Goal: Task Accomplishment & Management: Use online tool/utility

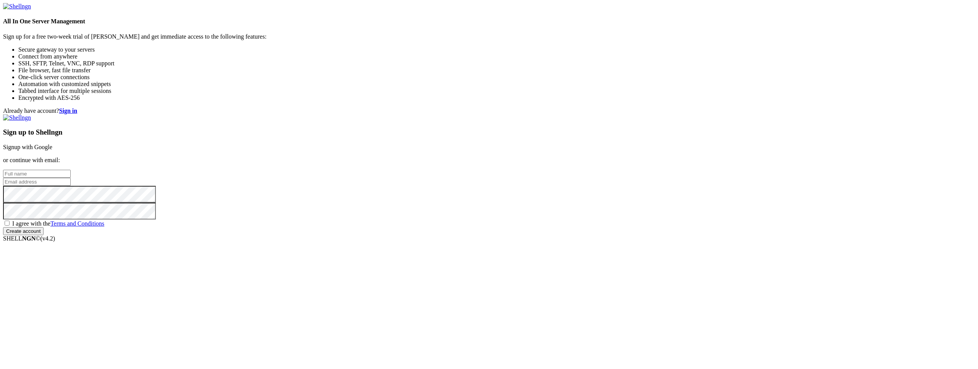
click at [104, 227] on span "I agree with the Terms and Conditions" at bounding box center [58, 223] width 92 height 6
click at [10, 225] on input "I agree with the Terms and Conditions" at bounding box center [7, 223] width 5 height 5
checkbox input "true"
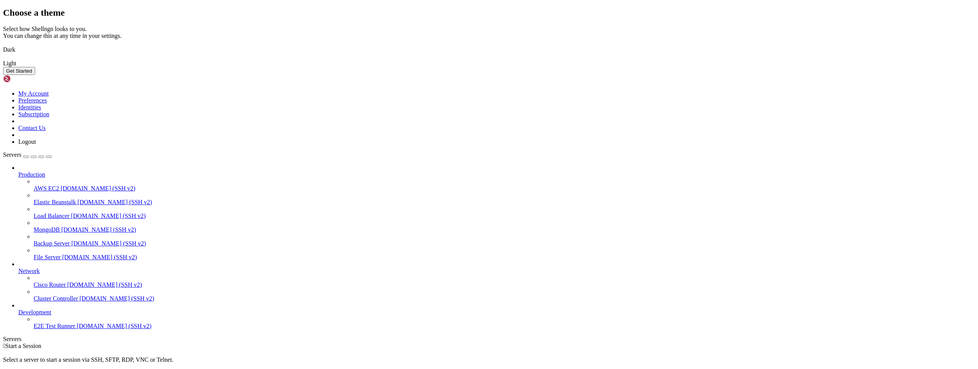
click at [3, 45] on img at bounding box center [3, 45] width 0 height 0
click at [35, 75] on button "Get Started" at bounding box center [19, 71] width 32 height 8
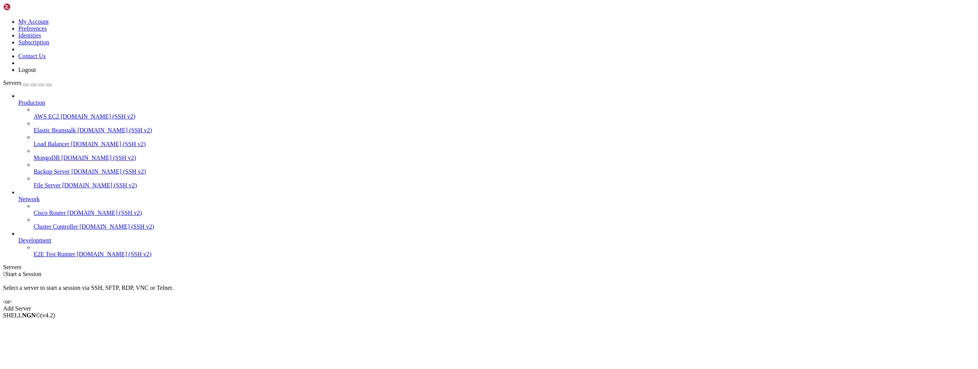
click at [315, 271] on div " Start a Session Select a server to start a session via SSH, SFTP, RDP, VNC or…" at bounding box center [489, 291] width 972 height 41
click at [18, 99] on icon at bounding box center [18, 99] width 0 height 0
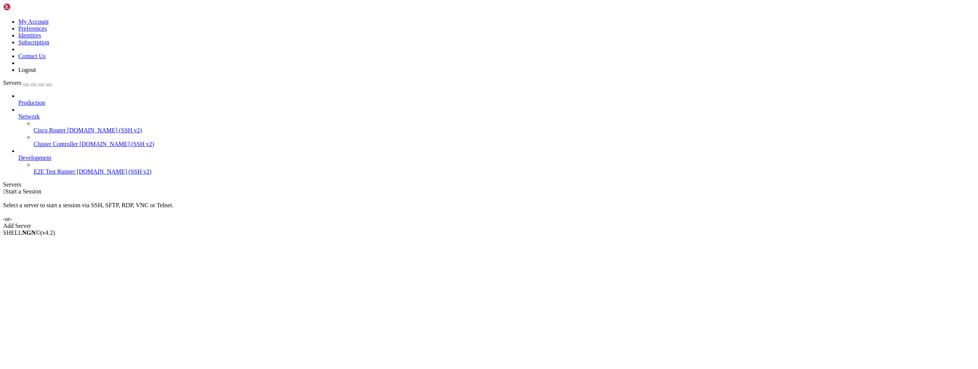
click at [18, 99] on icon at bounding box center [18, 99] width 0 height 0
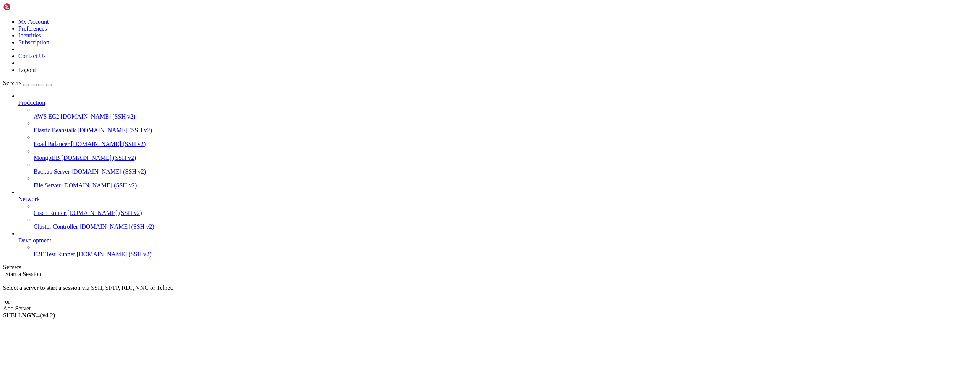
click at [66, 113] on span "[DOMAIN_NAME] (SSH v2)" at bounding box center [98, 116] width 75 height 6
click at [175, 277] on div "Select a server to start a session via SSH, SFTP, RDP, VNC or Telnet. -or-" at bounding box center [489, 291] width 972 height 28
click at [528, 305] on div "Add Server" at bounding box center [489, 308] width 972 height 7
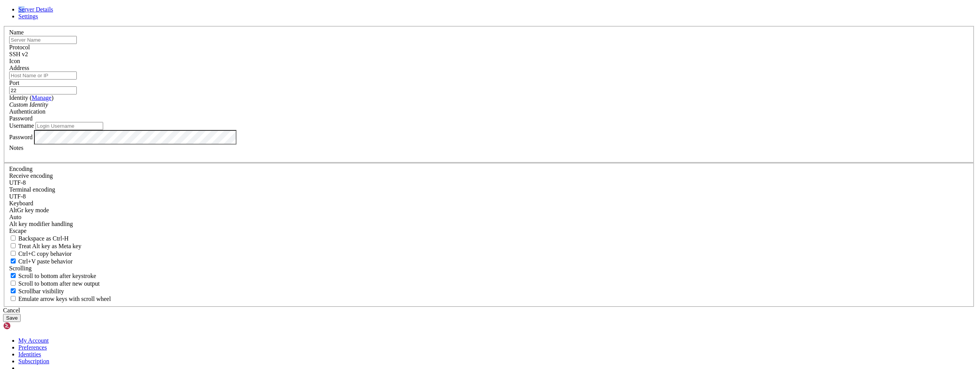
drag, startPoint x: 518, startPoint y: 73, endPoint x: 391, endPoint y: 83, distance: 127.7
click at [391, 20] on header "Server Details Settings" at bounding box center [489, 13] width 972 height 14
click at [3, 26] on icon at bounding box center [3, 26] width 0 height 0
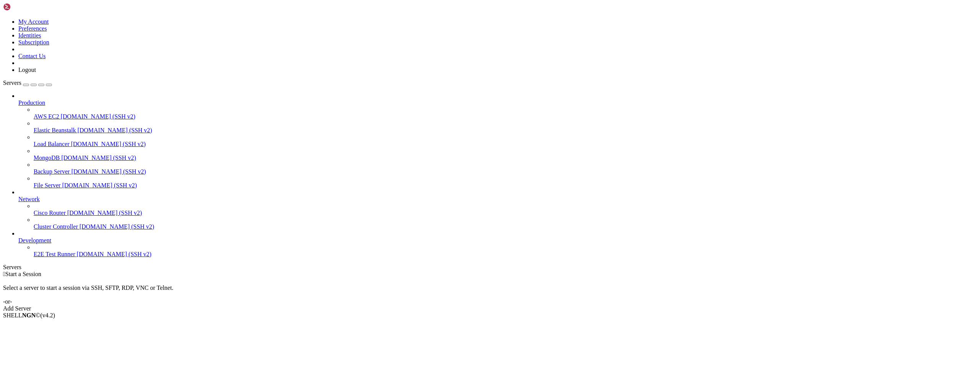
click at [545, 305] on div "Add Server" at bounding box center [489, 308] width 972 height 7
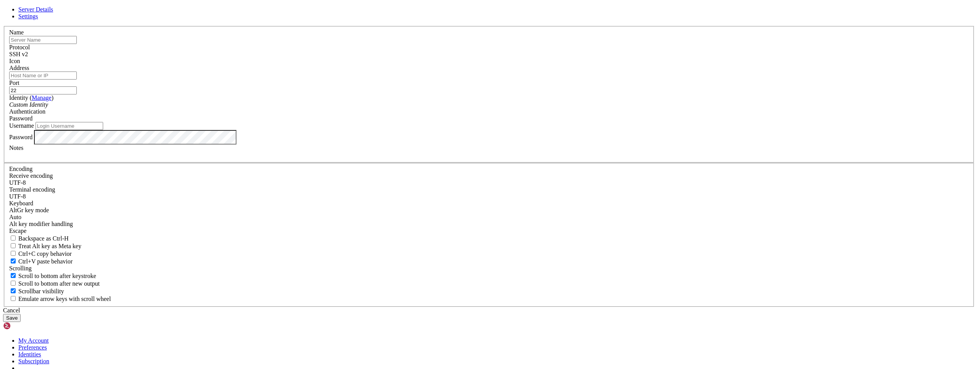
click at [549, 58] on div "SSH v2" at bounding box center [489, 54] width 960 height 7
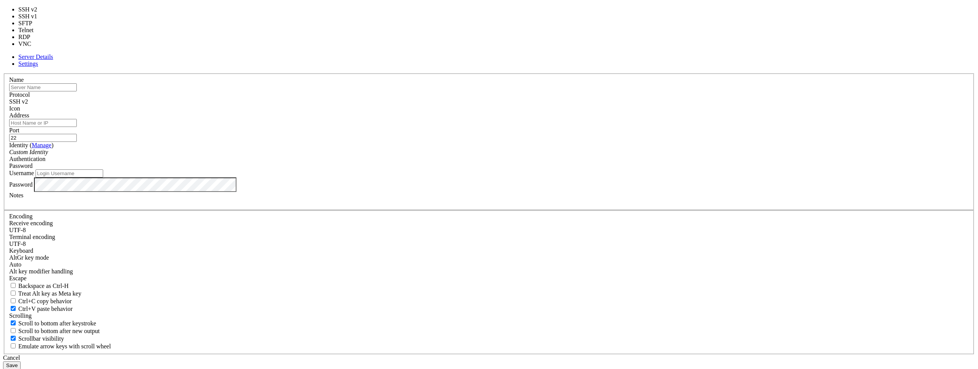
type input "3389"
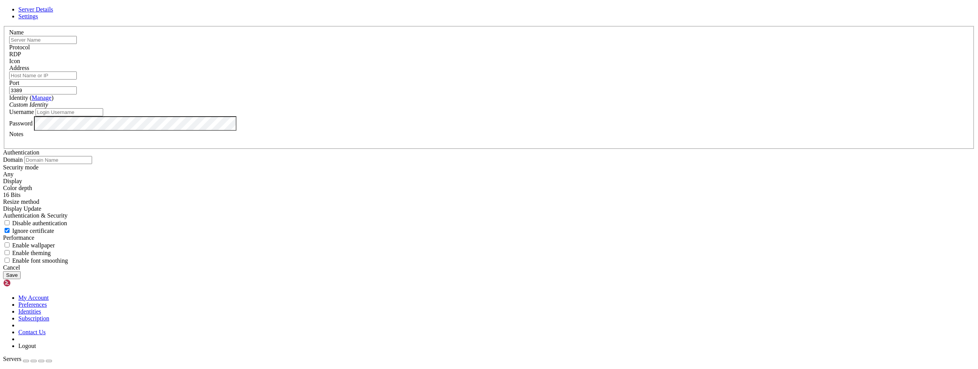
click at [582, 65] on div at bounding box center [489, 65] width 960 height 0
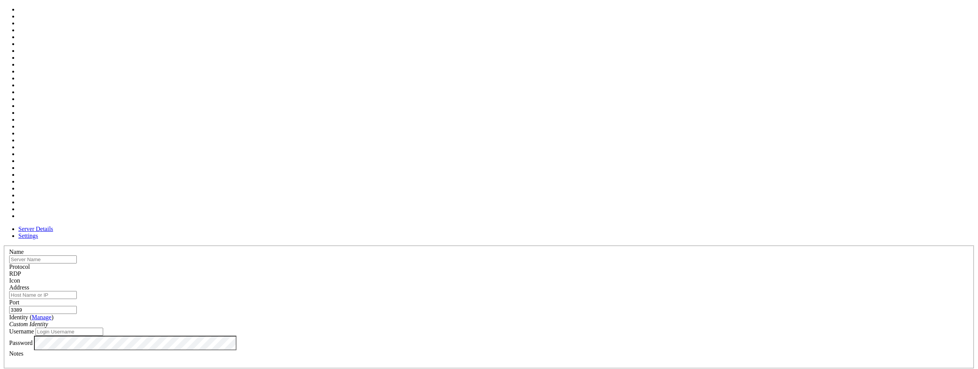
click at [596, 245] on div "Name Protocol RDP Icon Address Port 3389 ( Manage )" at bounding box center [489, 364] width 972 height 238
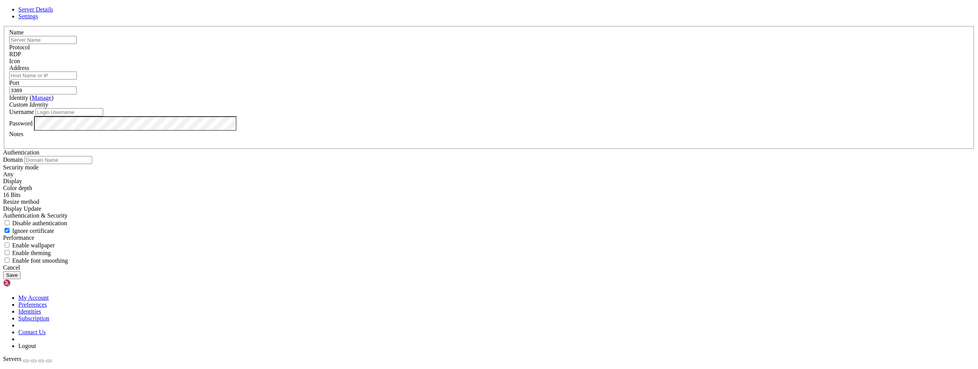
click at [77, 44] on input "text" at bounding box center [43, 40] width 68 height 8
click at [349, 118] on div "Server Details Settings Name Protocol RDP Icon" at bounding box center [489, 142] width 972 height 273
click at [77, 44] on input "text" at bounding box center [43, 40] width 68 height 8
type input "1335U"
click at [77, 79] on input "Address" at bounding box center [43, 75] width 68 height 8
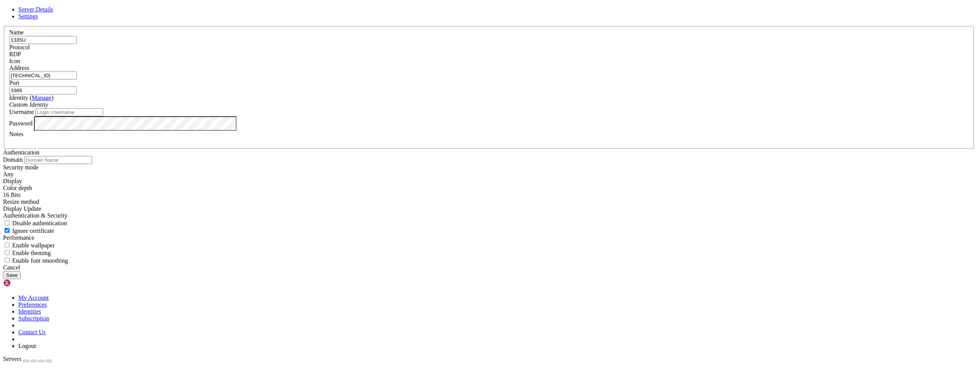
type input "[TECHNICAL_ID]"
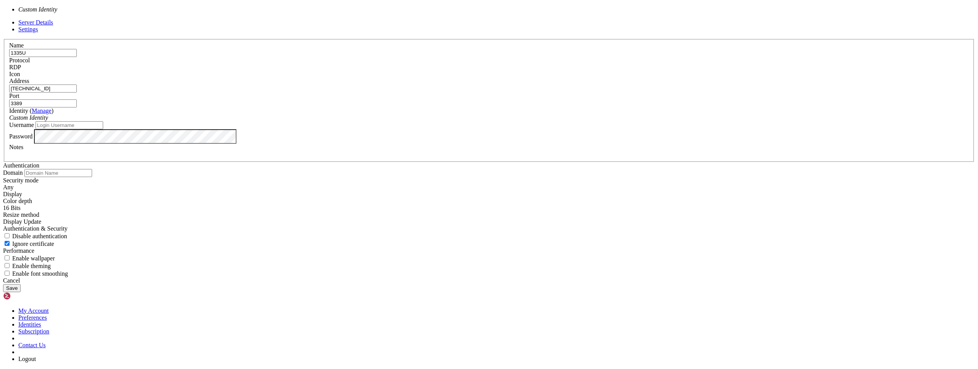
click at [564, 121] on div "Custom Identity" at bounding box center [489, 117] width 960 height 7
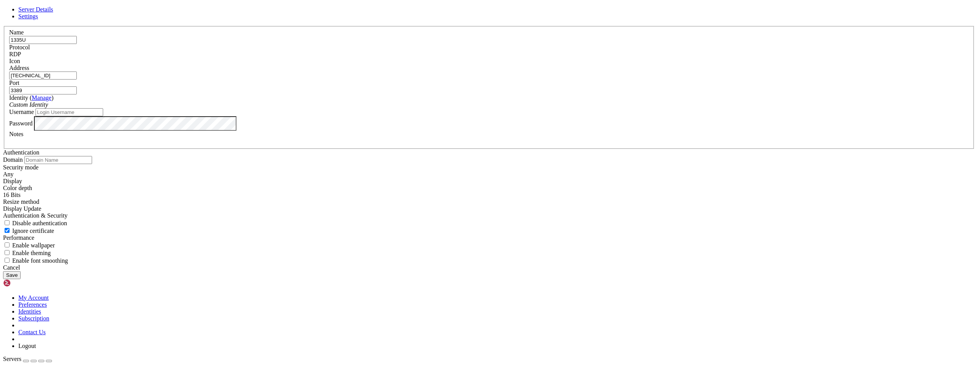
click at [103, 116] on input "Username" at bounding box center [70, 112] width 68 height 8
type input "[EMAIL_ADDRESS][DOMAIN_NAME]"
click at [21, 279] on button "Save" at bounding box center [12, 275] width 18 height 8
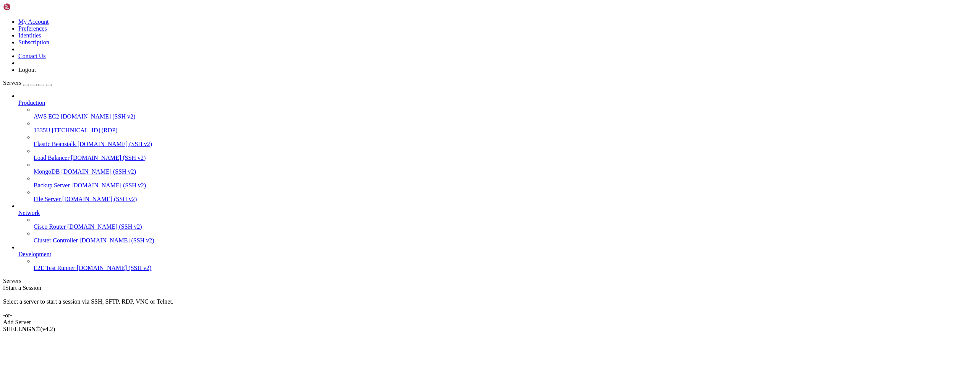
click at [275, 284] on div " Start a Session Select a server to start a session via SSH, SFTP, RDP, VNC or…" at bounding box center [489, 304] width 972 height 41
click at [48, 127] on span "1335U" at bounding box center [42, 130] width 17 height 6
click at [34, 127] on link "1335U [TECHNICAL_ID] (RDP)" at bounding box center [505, 130] width 942 height 7
click at [34, 127] on icon at bounding box center [34, 127] width 0 height 0
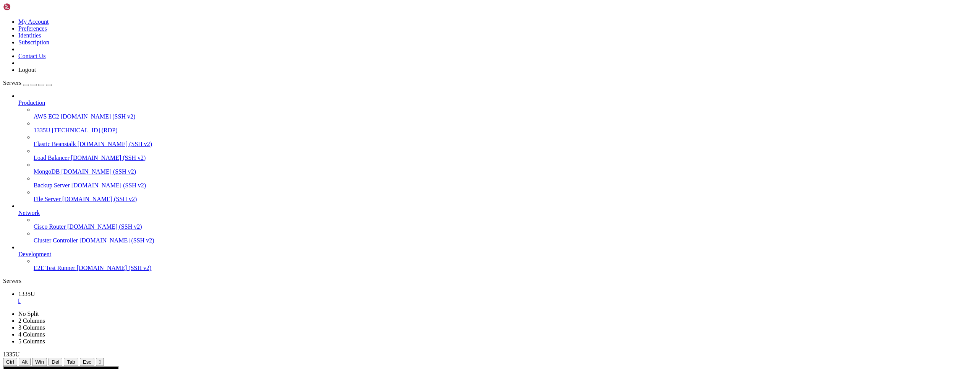
drag, startPoint x: 251, startPoint y: 517, endPoint x: 261, endPoint y: 553, distance: 37.5
drag, startPoint x: 261, startPoint y: 553, endPoint x: 604, endPoint y: 591, distance: 345.3
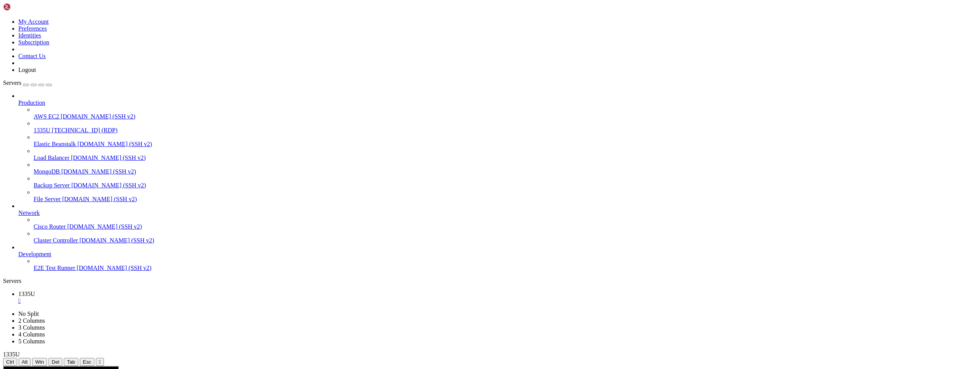
click at [539, 366] on div at bounding box center [489, 366] width 972 height 0
click at [3, 366] on icon at bounding box center [3, 366] width 0 height 0
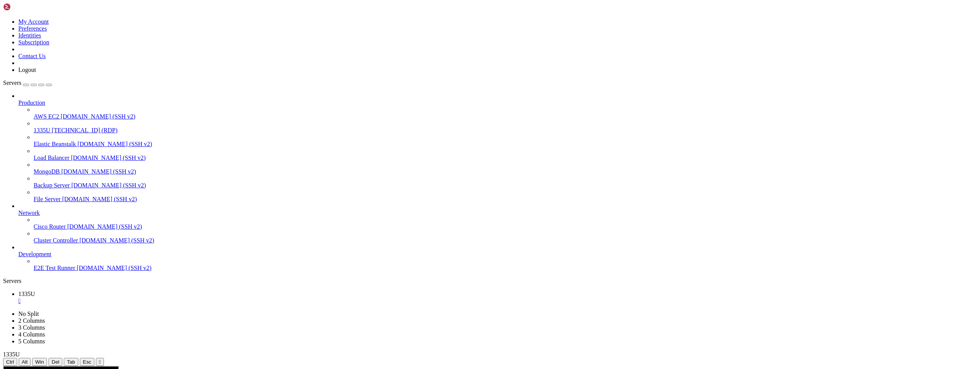
drag, startPoint x: 424, startPoint y: 576, endPoint x: 354, endPoint y: 562, distance: 71.3
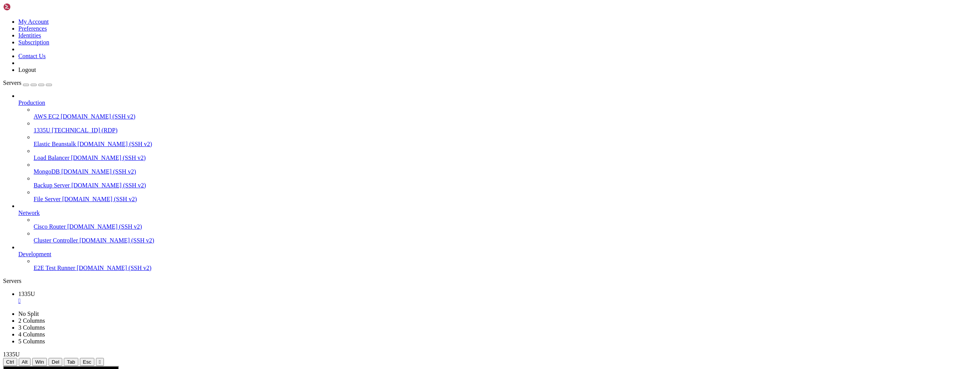
click at [3, 18] on icon at bounding box center [3, 18] width 0 height 0
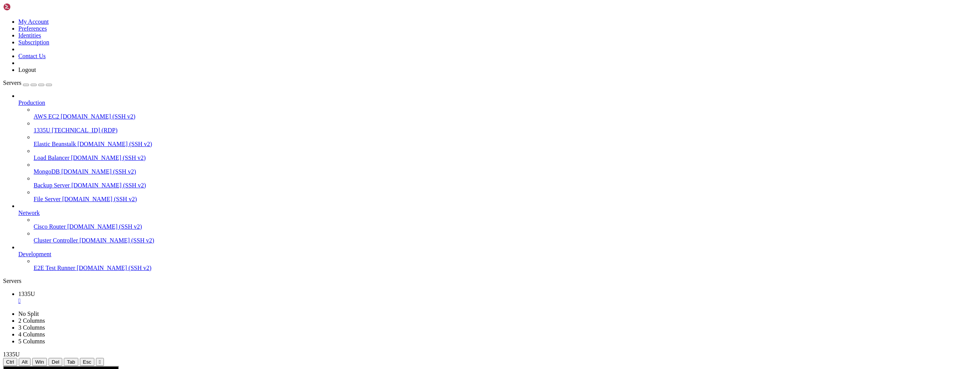
click at [3, 310] on icon at bounding box center [3, 310] width 0 height 0
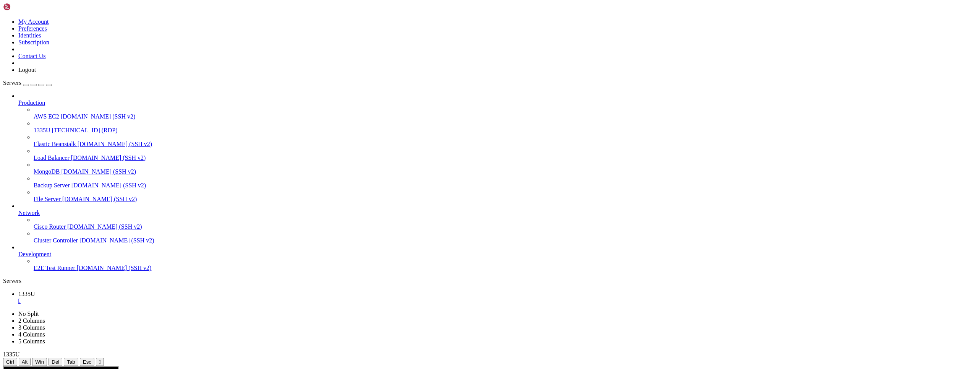
click at [129, 297] on div "" at bounding box center [496, 300] width 957 height 7
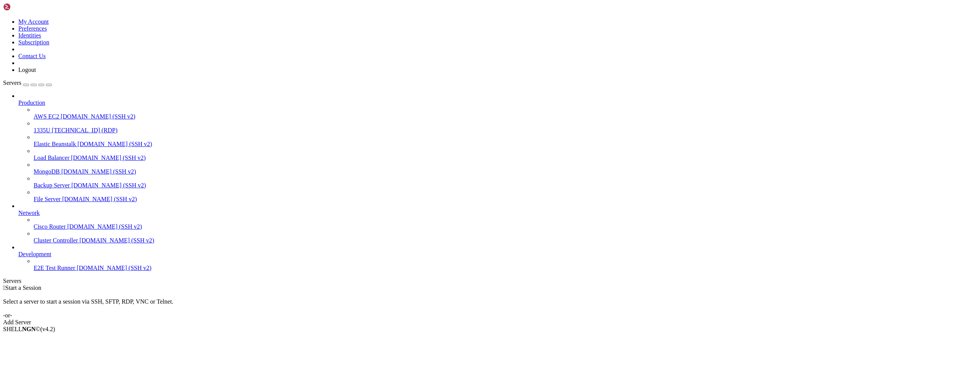
click at [236, 291] on div "Select a server to start a session via SSH, SFTP, RDP, VNC or Telnet. -or-" at bounding box center [489, 305] width 972 height 28
click at [476, 284] on div " Start a Session Select a server to start a session via SSH, SFTP, RDP, VNC or…" at bounding box center [489, 304] width 972 height 41
click at [3, 18] on link at bounding box center [3, 18] width 0 height 0
click at [233, 284] on div " Start a Session Select a server to start a session via SSH, SFTP, RDP, VNC or…" at bounding box center [489, 304] width 972 height 41
drag, startPoint x: 862, startPoint y: 225, endPoint x: 865, endPoint y: 195, distance: 30.3
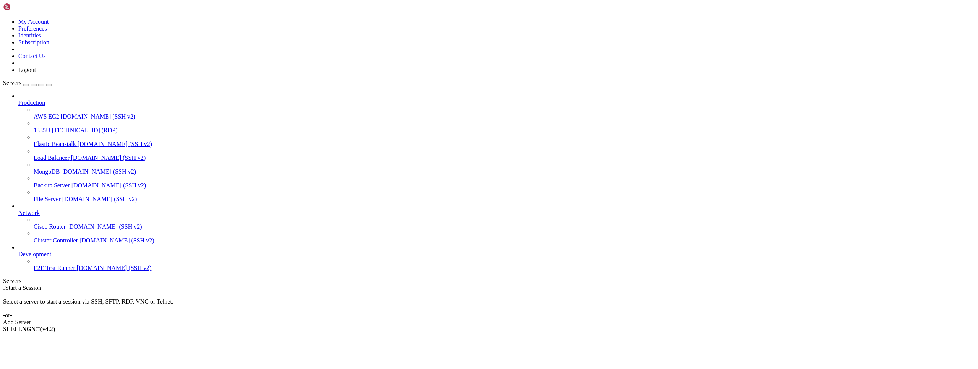
click at [861, 284] on div " Start a Session Select a server to start a session via SSH, SFTP, RDP, VNC or…" at bounding box center [489, 304] width 972 height 41
click at [646, 284] on div " Start a Session Select a server to start a session via SSH, SFTP, RDP, VNC or…" at bounding box center [489, 304] width 972 height 41
